Goal: Task Accomplishment & Management: Use online tool/utility

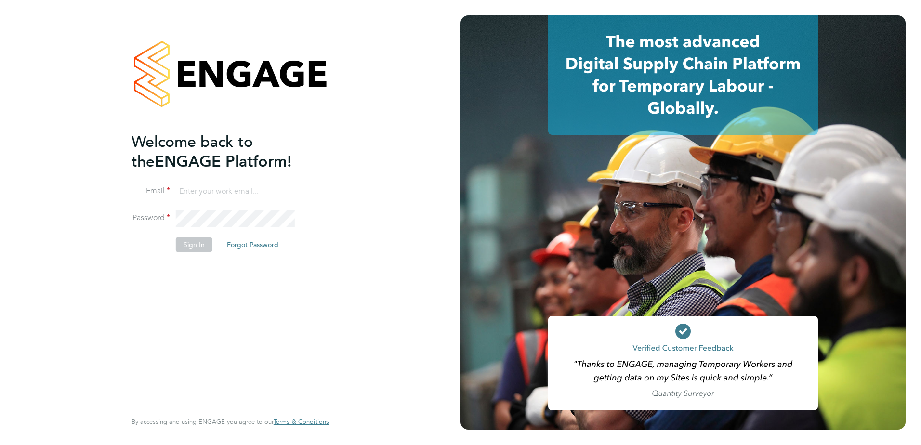
type input "jenna.deehan@vistry.co.uk"
click at [195, 251] on button "Sign In" at bounding box center [194, 244] width 37 height 15
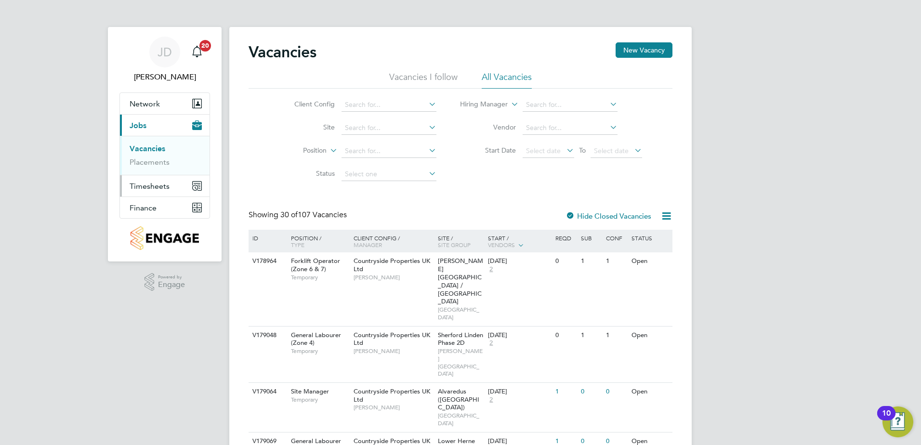
click at [144, 185] on span "Timesheets" at bounding box center [150, 186] width 40 height 9
click at [152, 171] on link "Timesheets" at bounding box center [150, 170] width 40 height 9
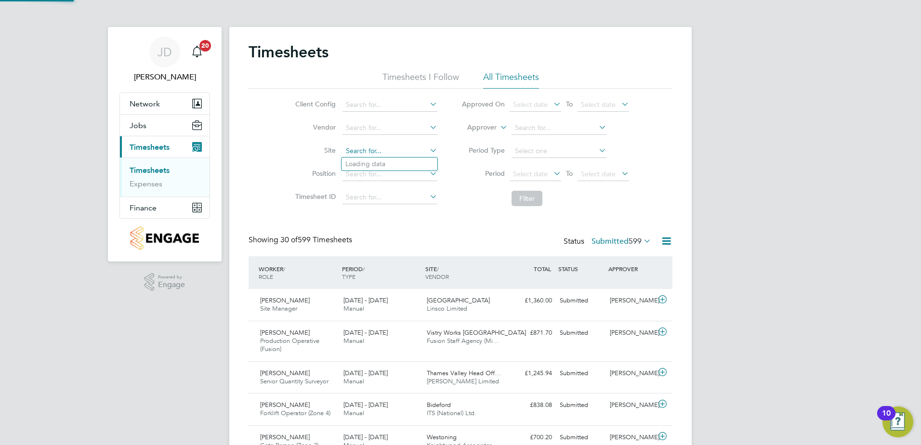
click at [398, 151] on input at bounding box center [390, 151] width 95 height 13
click at [399, 159] on li "Lighthorn 1 Heath" at bounding box center [390, 164] width 96 height 13
type input "Lighthorn 1 Heath"
click at [528, 199] on button "Filter" at bounding box center [527, 198] width 31 height 15
